Goal: Information Seeking & Learning: Learn about a topic

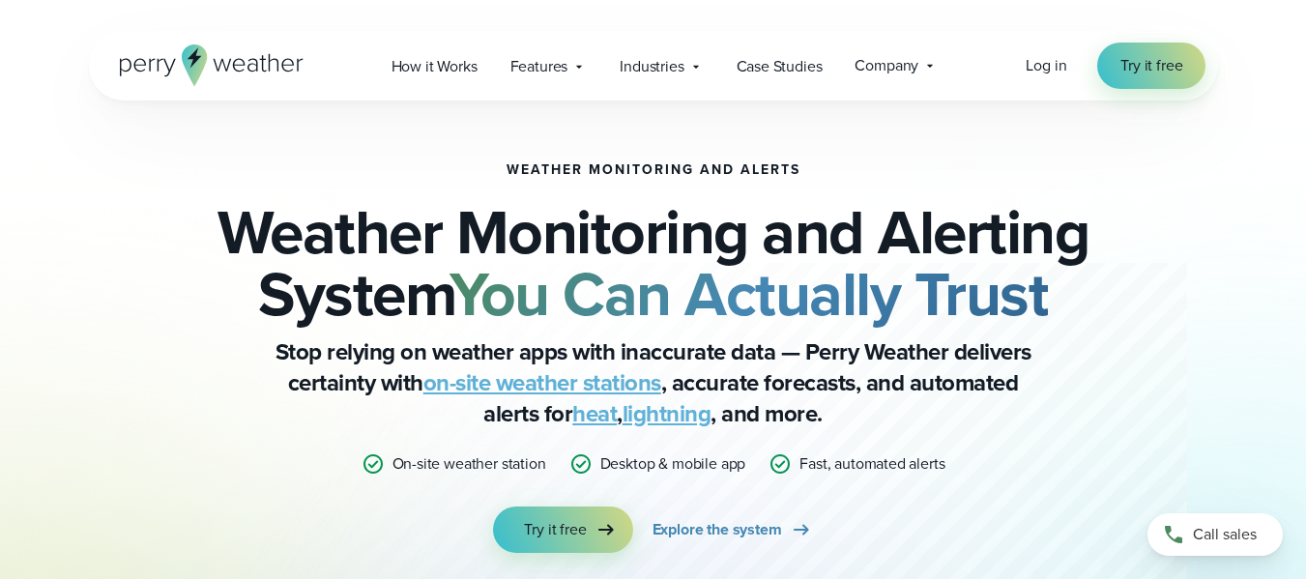
click at [1154, 278] on div "Weather Monitoring and Alerts Weather Monitoring and Alerting System You Can Ac…" at bounding box center [653, 446] width 1129 height 690
click at [926, 62] on icon at bounding box center [929, 65] width 15 height 15
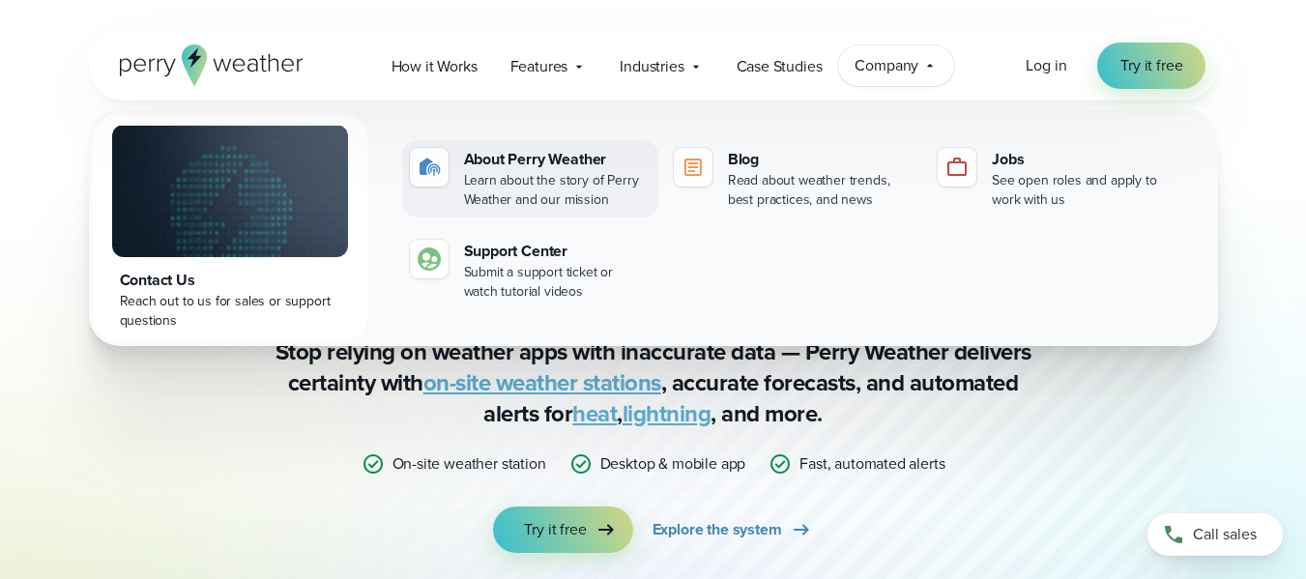
click at [538, 158] on div "About Perry Weather" at bounding box center [557, 159] width 187 height 23
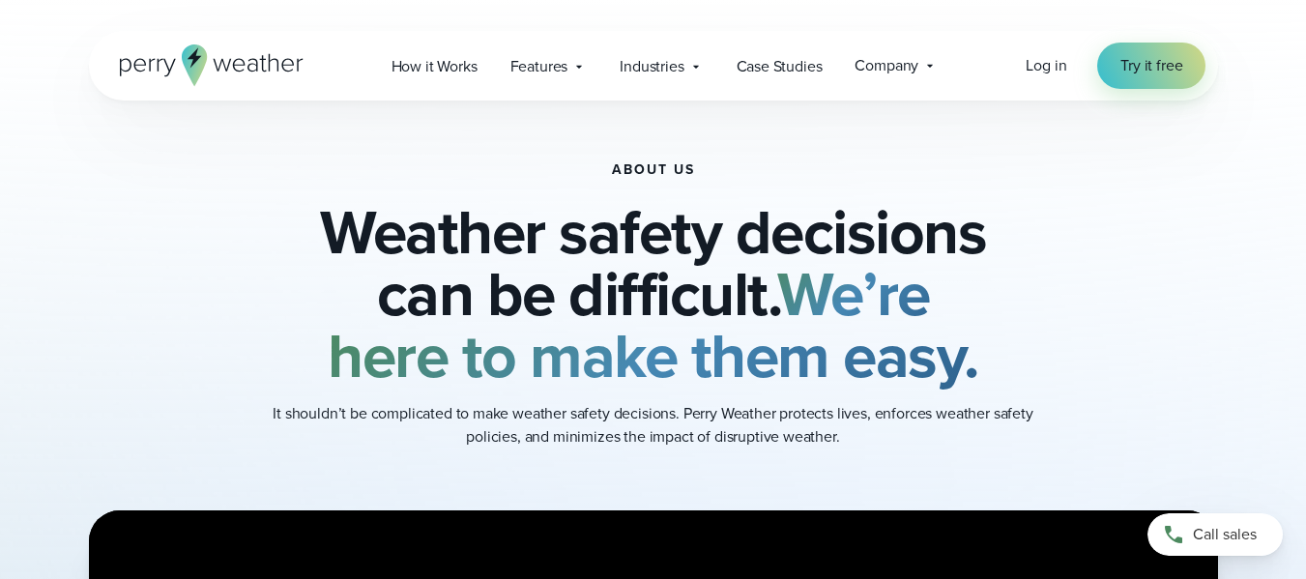
click at [131, 245] on div "About Us Weather safety decisions can be difficult. We’re here to make them eas…" at bounding box center [653, 306] width 1129 height 410
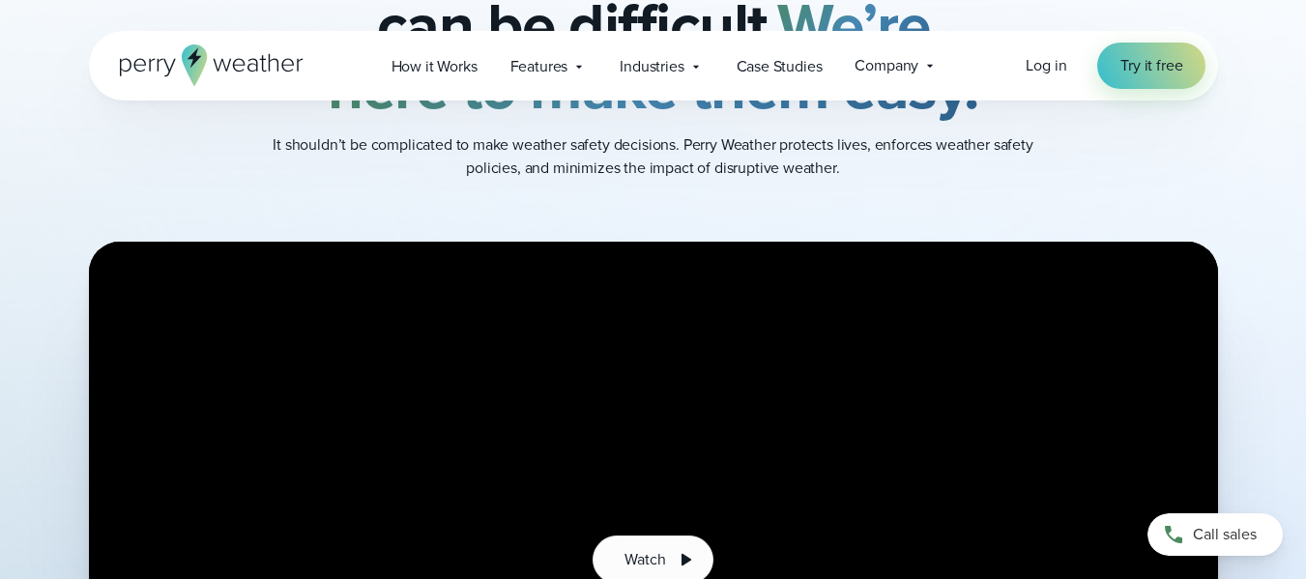
scroll to position [271, 0]
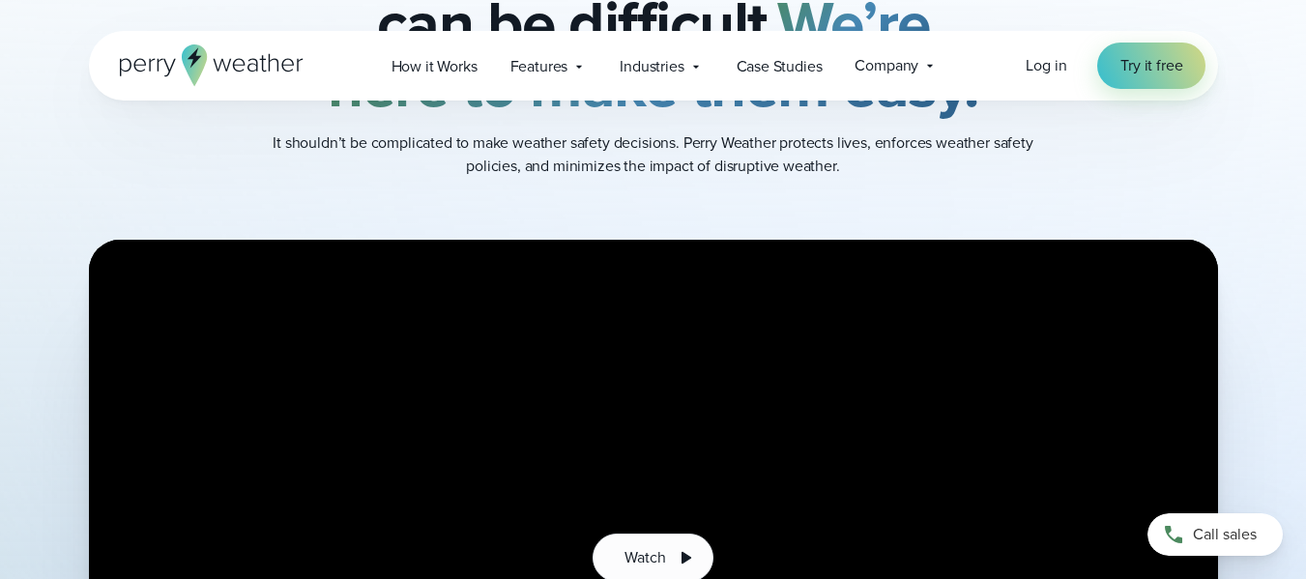
click at [1305, 86] on div "Open Menu Log in Try it free How it Works" at bounding box center [653, 66] width 1306 height 70
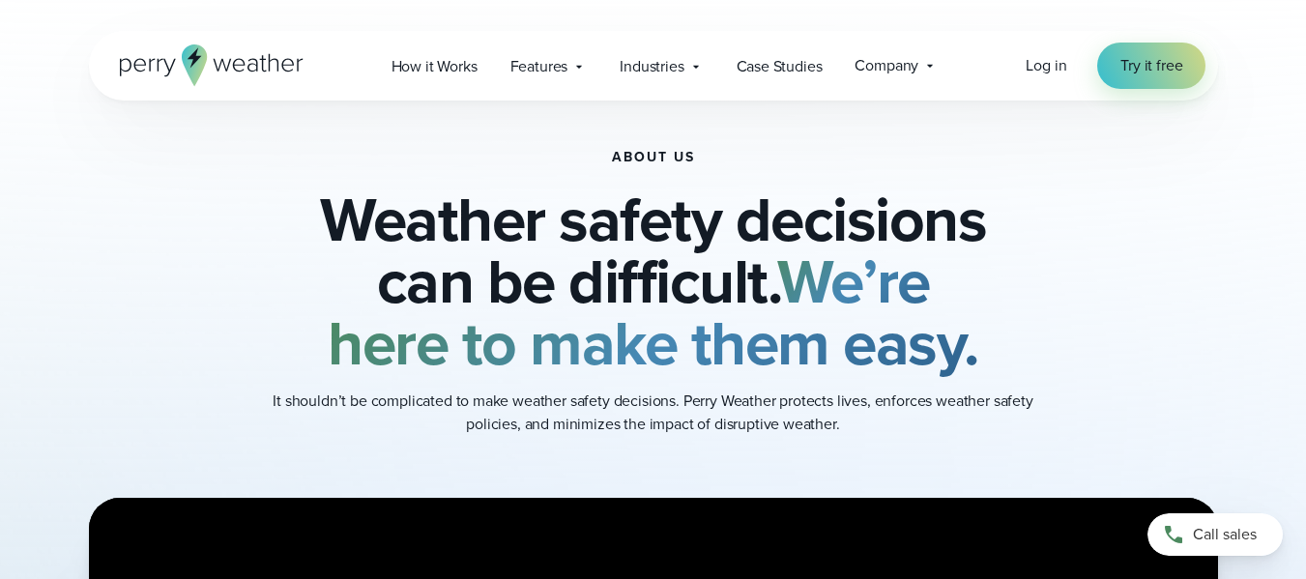
scroll to position [0, 0]
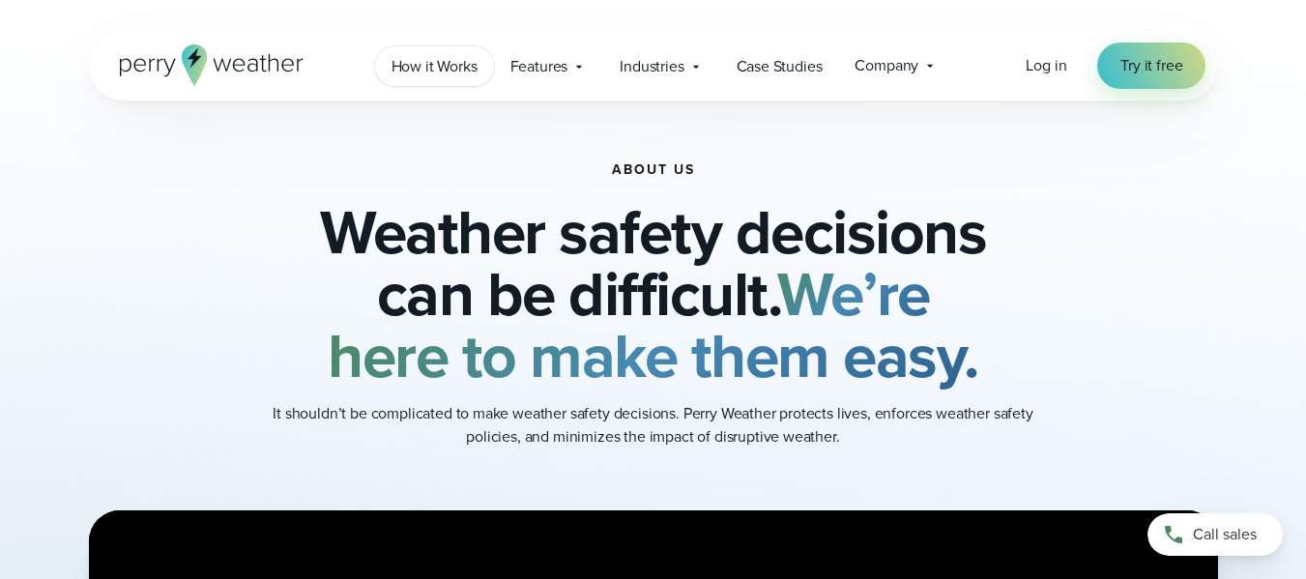
click at [452, 63] on span "How it Works" at bounding box center [434, 66] width 86 height 23
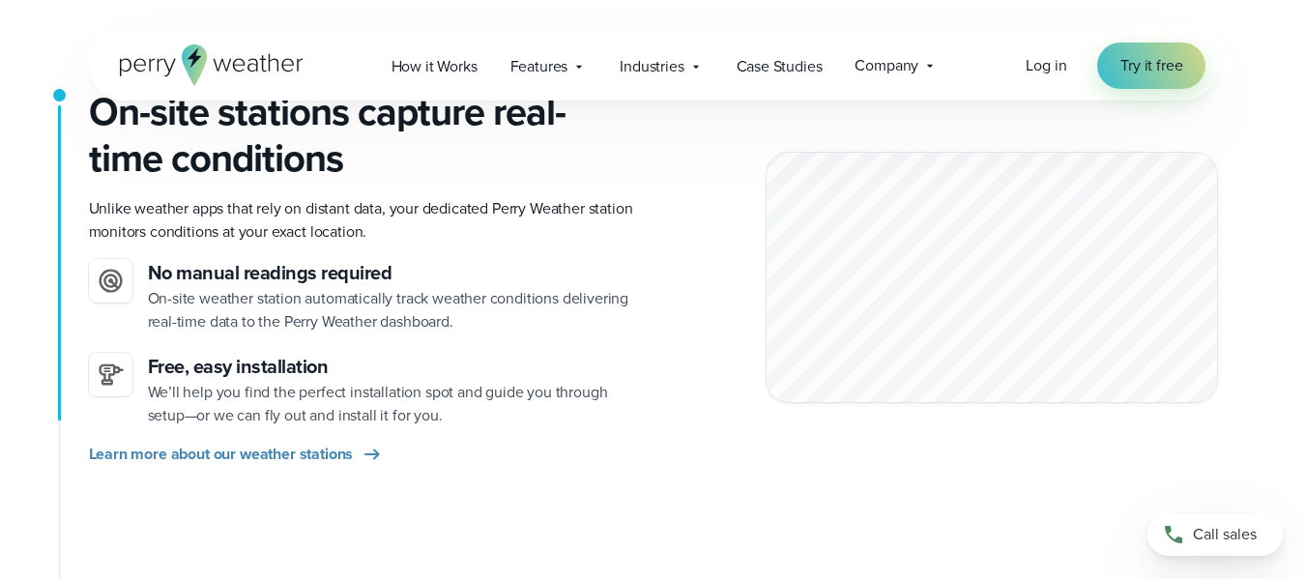
scroll to position [495, 0]
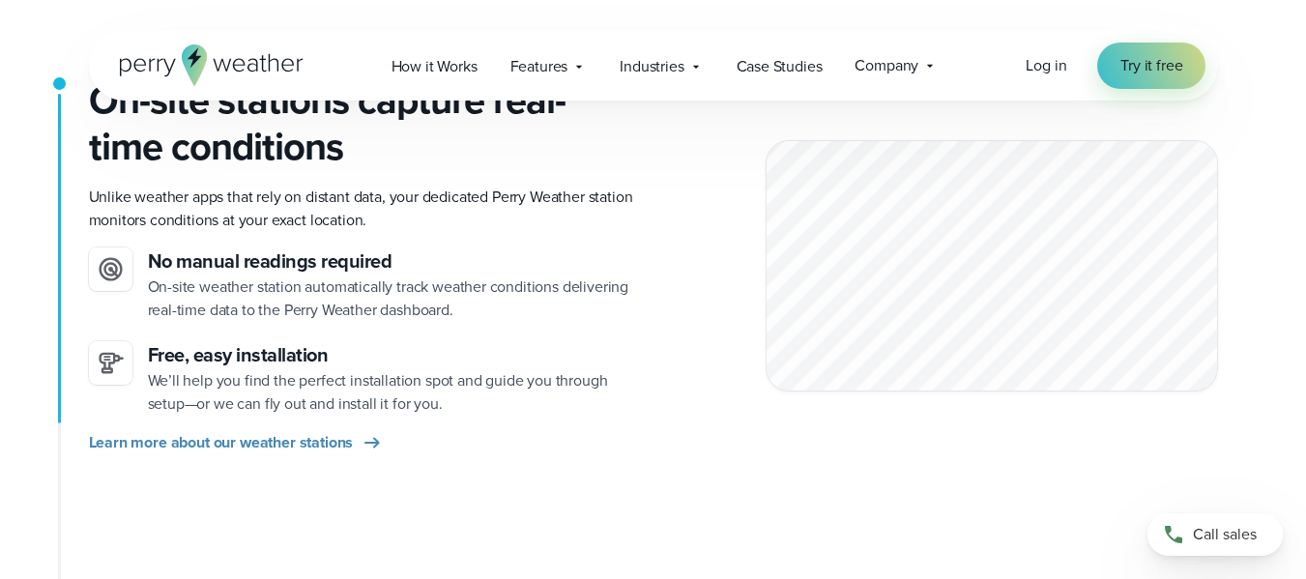
drag, startPoint x: 1312, startPoint y: 55, endPoint x: 1318, endPoint y: 98, distance: 42.9
drag, startPoint x: 1316, startPoint y: 98, endPoint x: 715, endPoint y: 420, distance: 682.3
click at [715, 420] on div "On-site stations capture real-time conditions Unlike weather apps that rely on …" at bounding box center [653, 265] width 1129 height 377
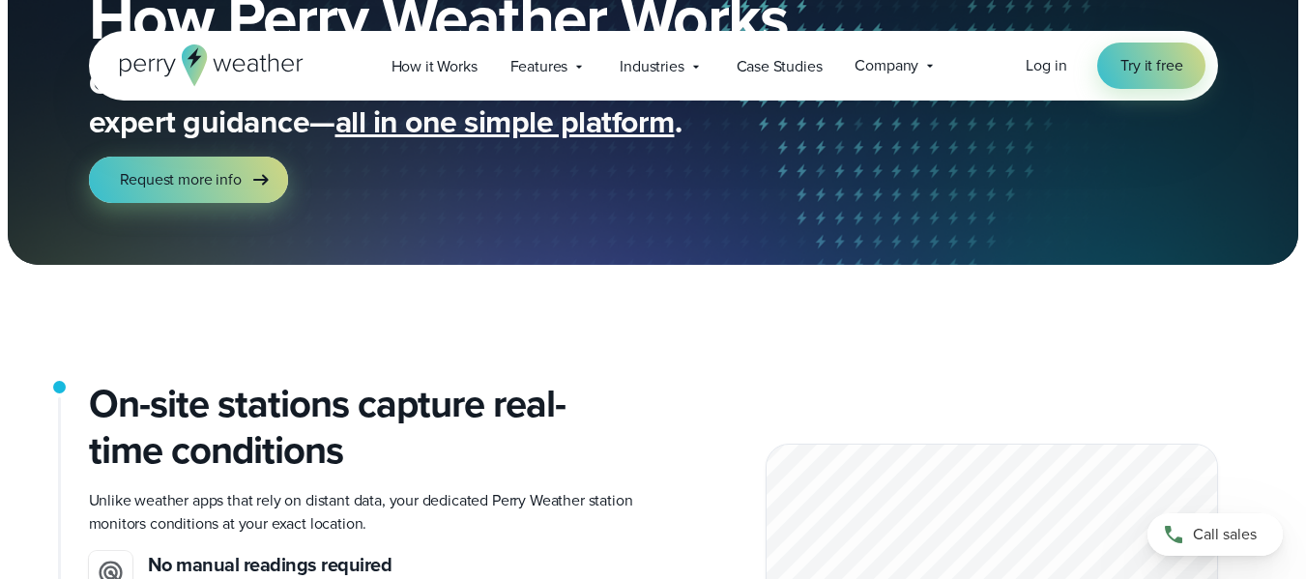
scroll to position [0, 0]
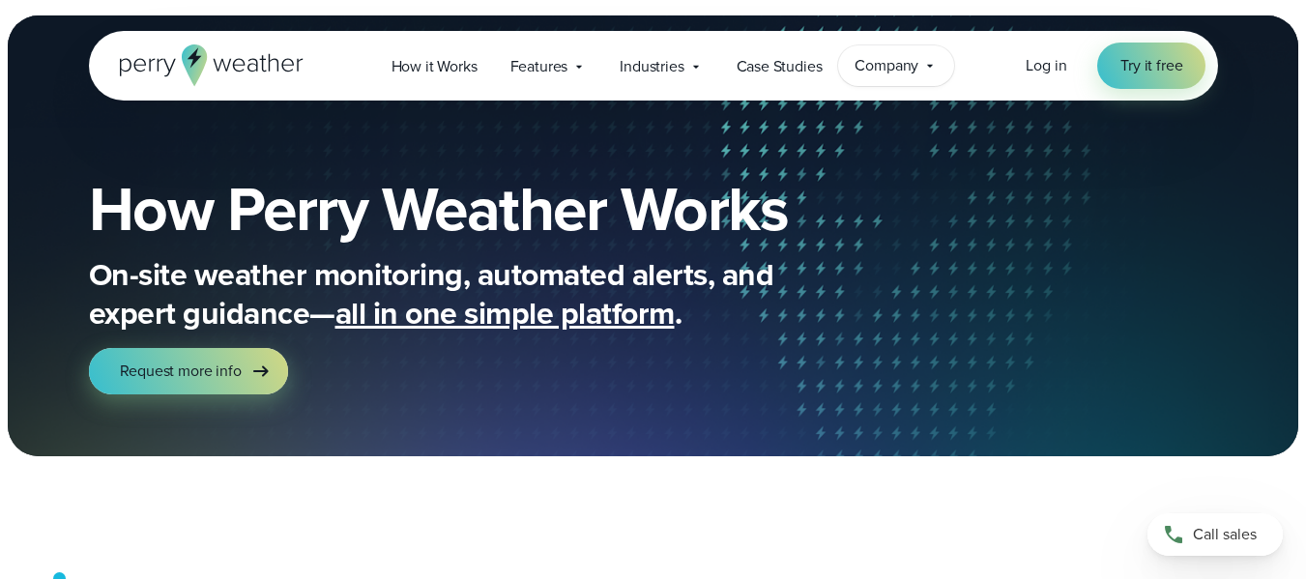
click at [916, 66] on span "Company" at bounding box center [886, 65] width 64 height 23
